Goal: Information Seeking & Learning: Learn about a topic

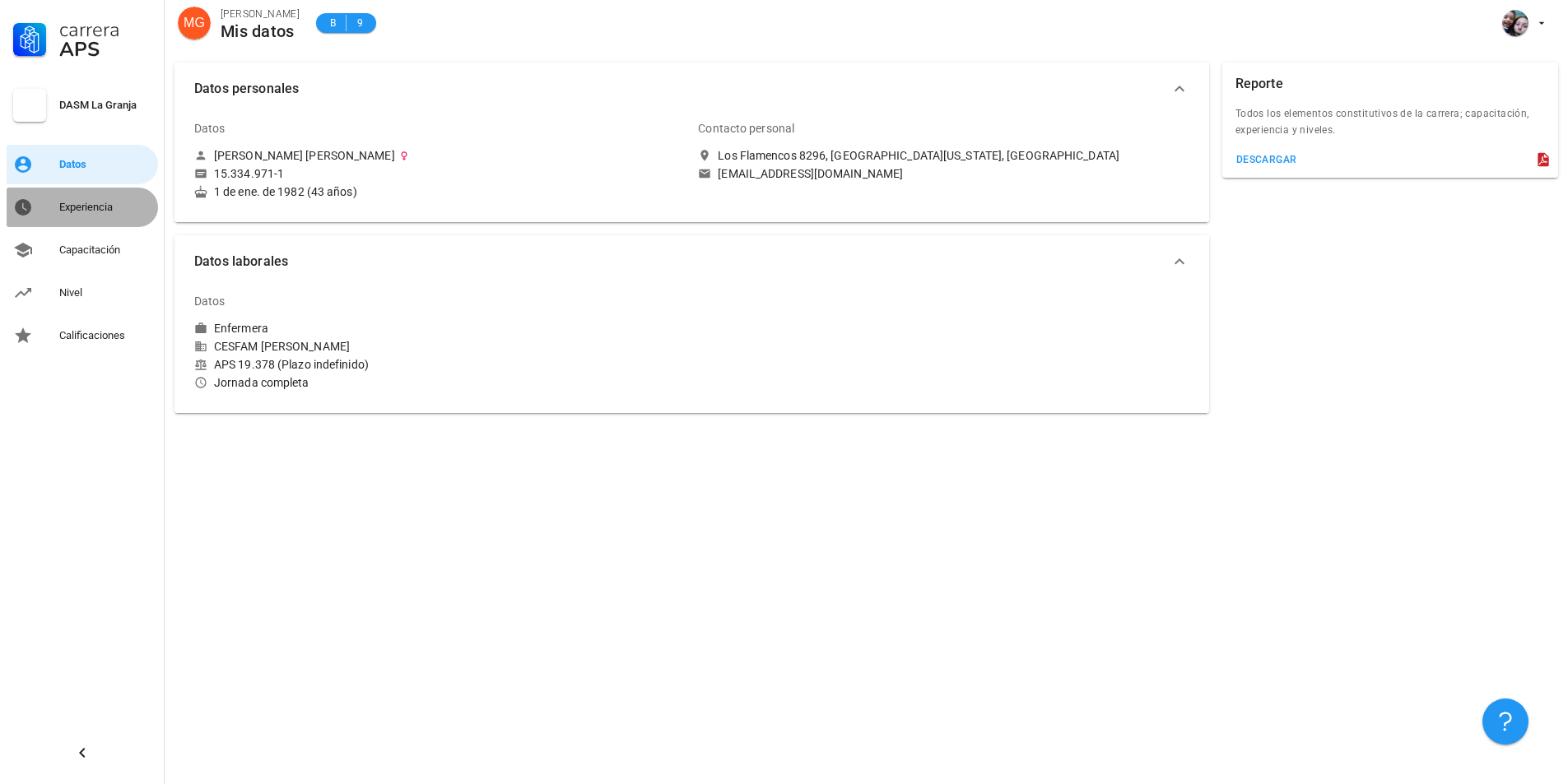
click at [103, 197] on div "Experiencia" at bounding box center [105, 208] width 92 height 26
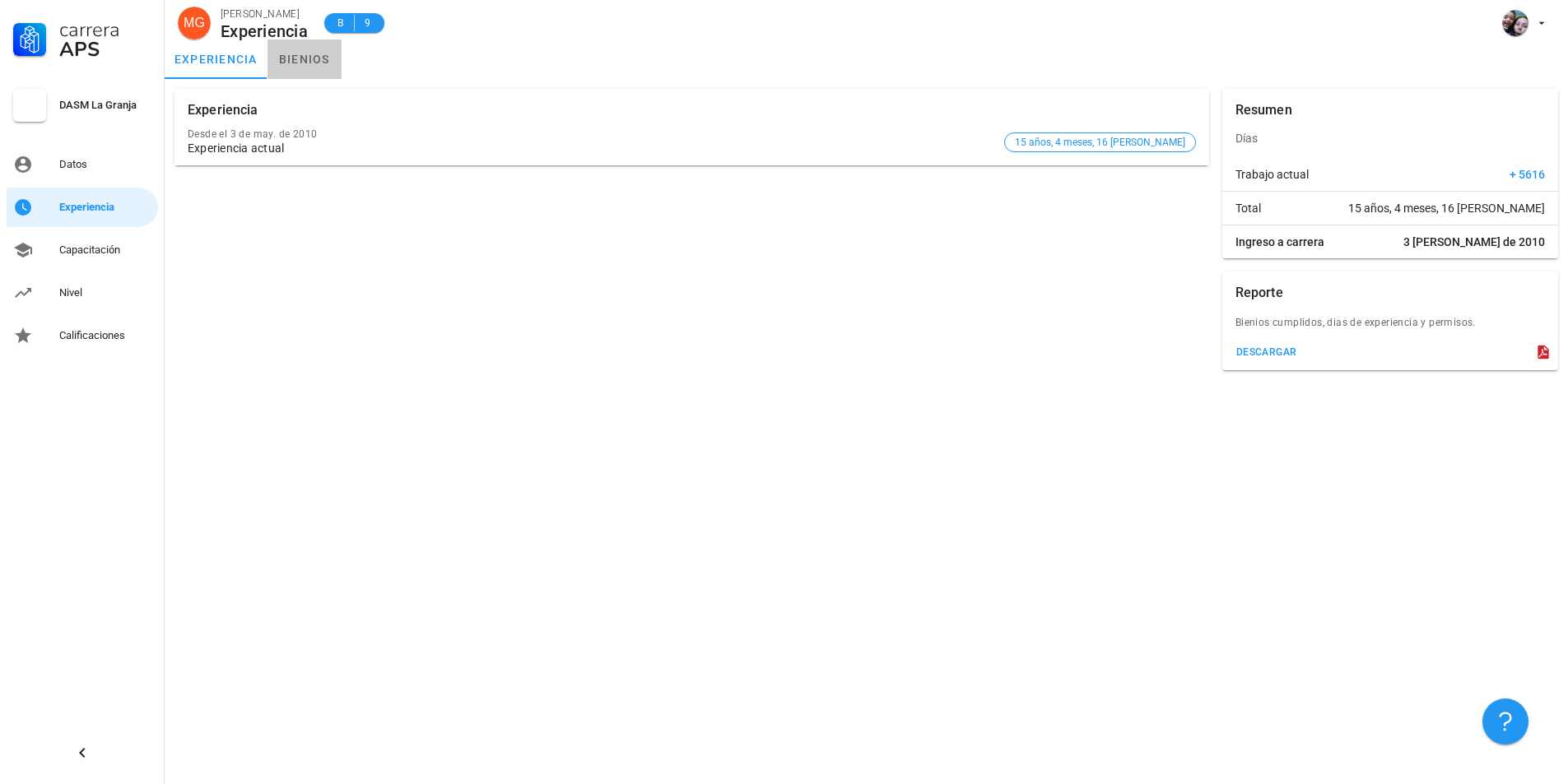
click at [317, 57] on link "bienios" at bounding box center [304, 59] width 74 height 39
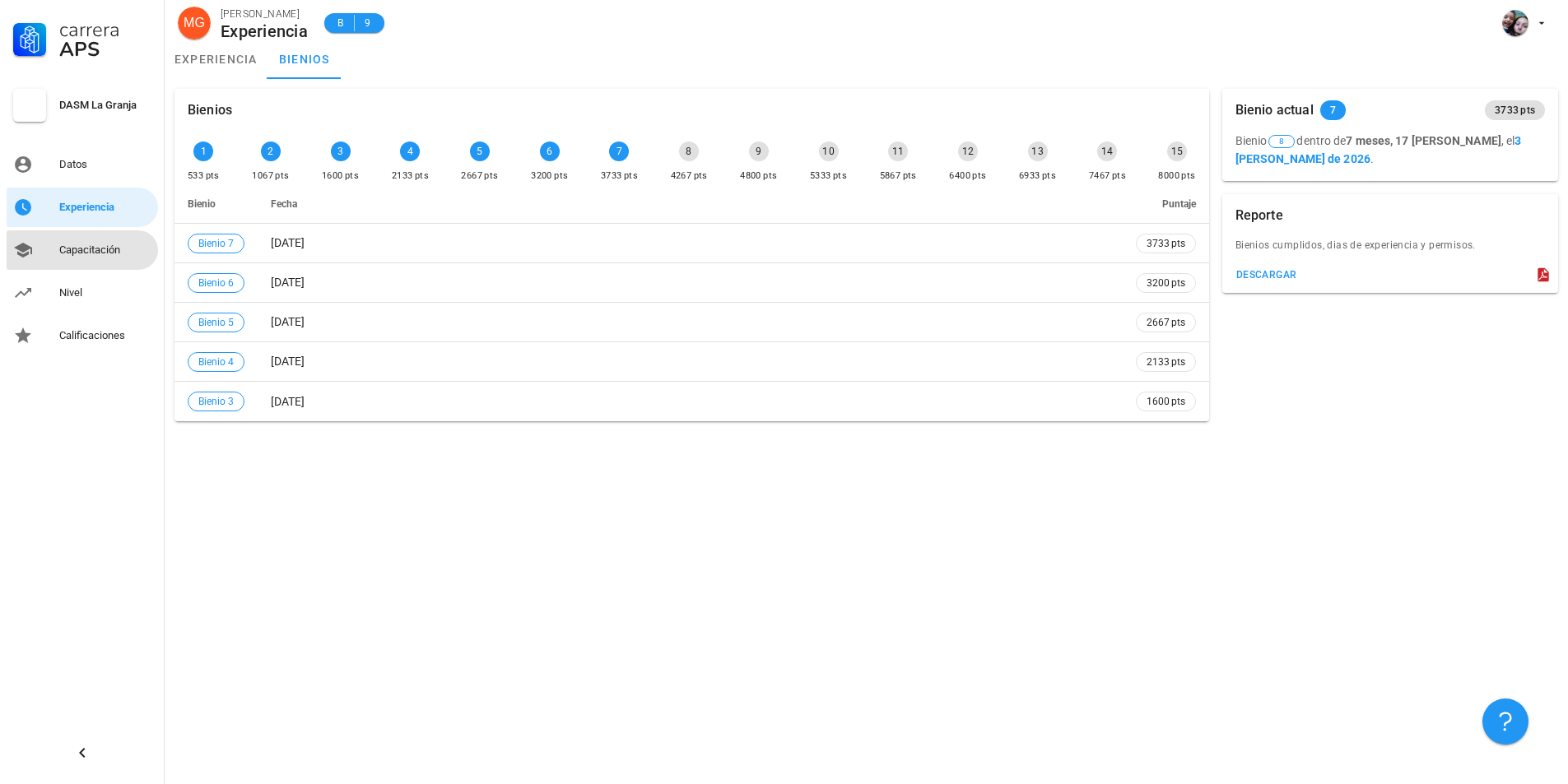
click at [75, 259] on div "Capacitación" at bounding box center [105, 250] width 92 height 26
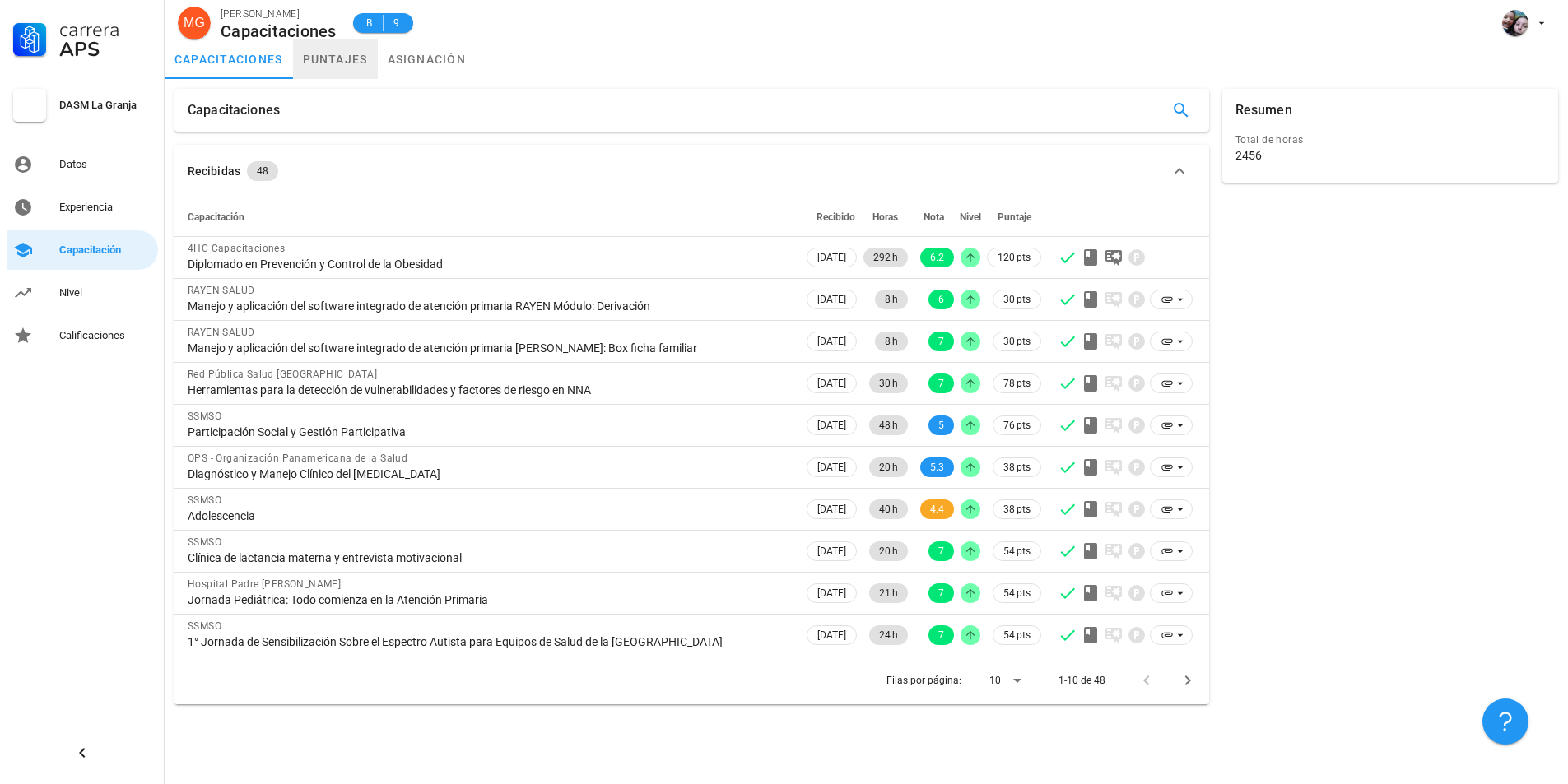
click at [332, 61] on link "puntajes" at bounding box center [336, 59] width 85 height 39
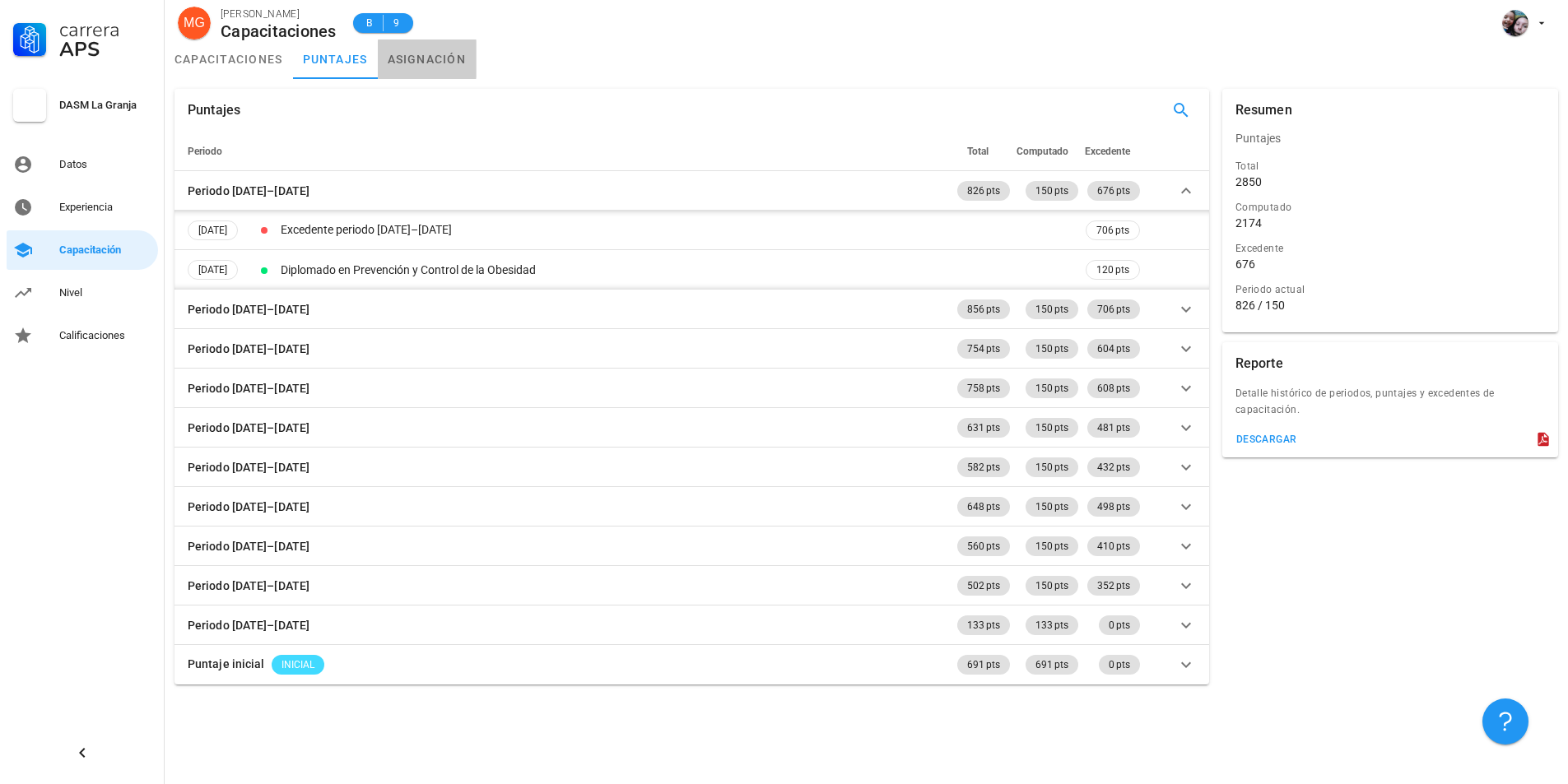
click at [414, 59] on link "asignación" at bounding box center [427, 59] width 99 height 39
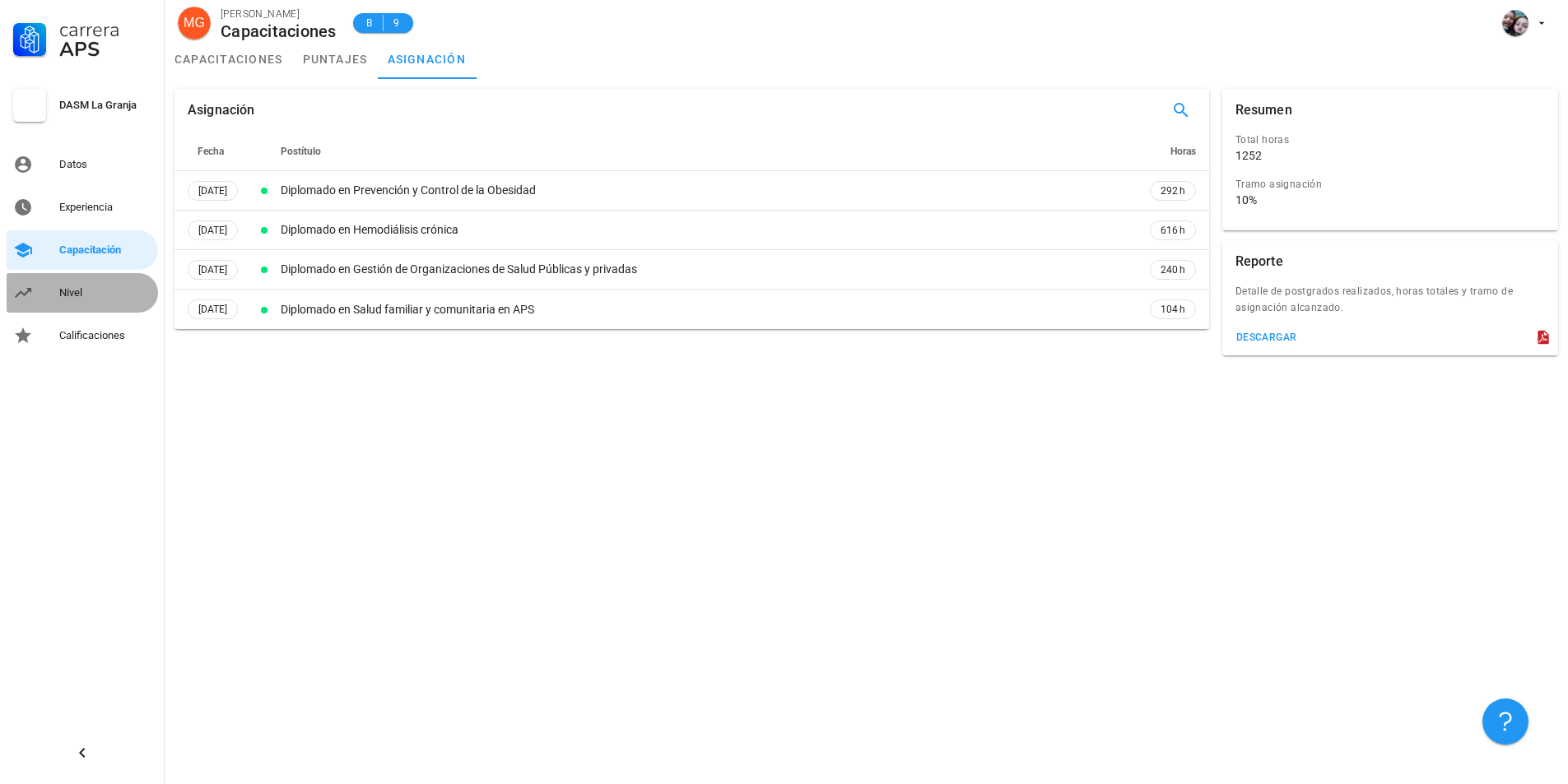
click at [61, 293] on div "Nivel" at bounding box center [105, 293] width 92 height 13
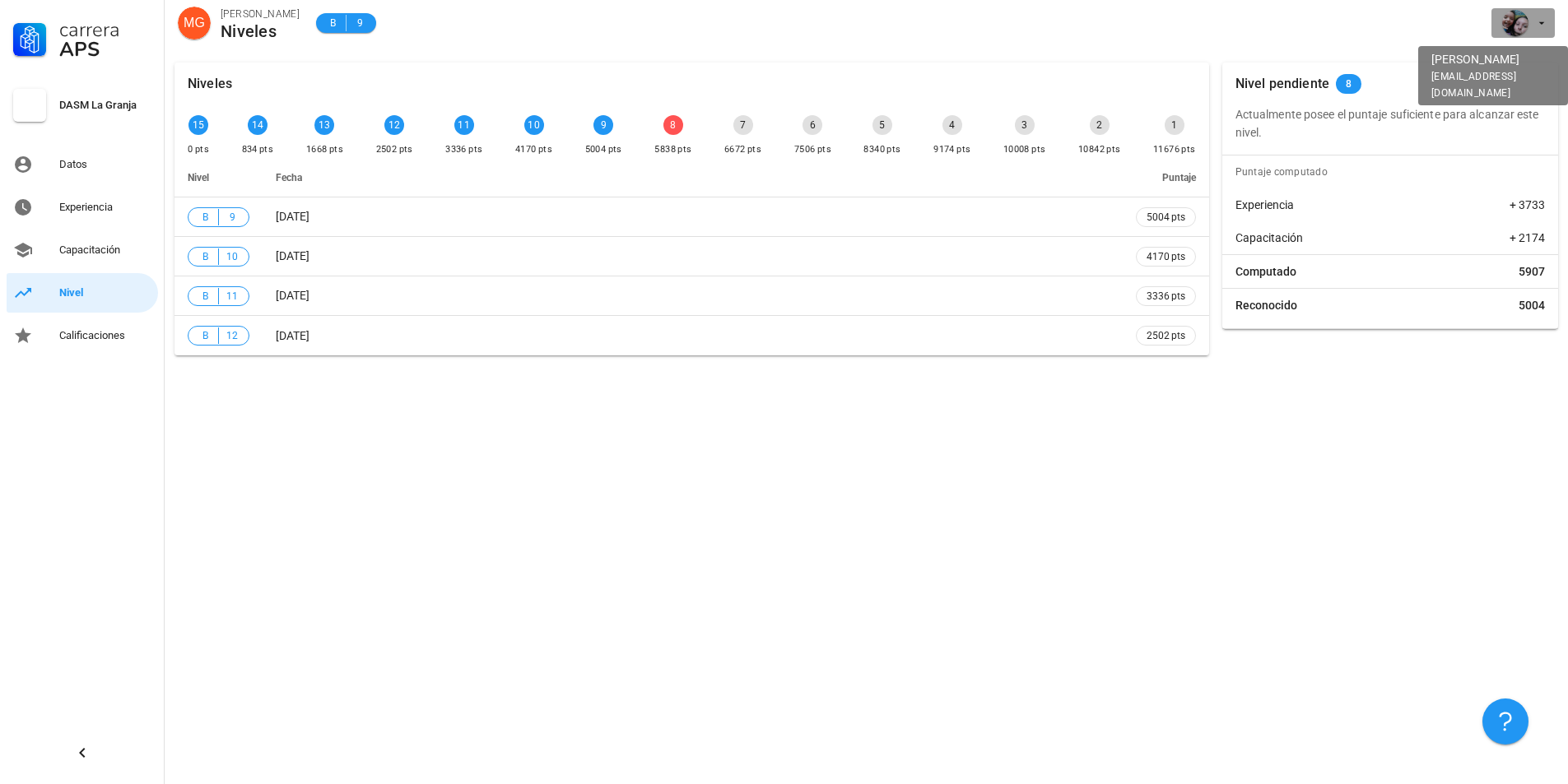
click at [1523, 29] on div "avatar" at bounding box center [1515, 24] width 26 height 26
